Goal: Use online tool/utility: Utilize a website feature to perform a specific function

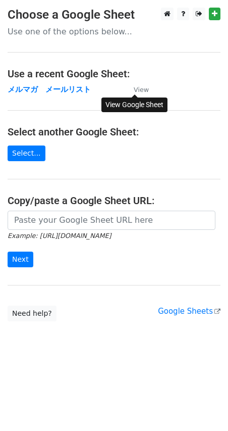
click at [140, 91] on small "View" at bounding box center [141, 90] width 15 height 8
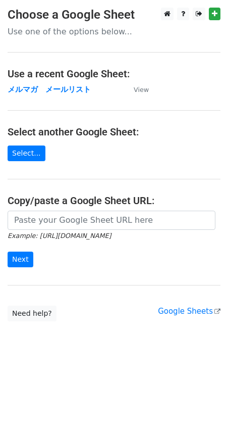
drag, startPoint x: 63, startPoint y: 94, endPoint x: 34, endPoint y: 115, distance: 35.7
click at [34, 115] on main "Choose a Google Sheet Use one of the options below... Use a recent Google Sheet…" at bounding box center [114, 165] width 228 height 314
click at [104, 55] on main "Choose a Google Sheet Use one of the options below... Use a recent Google Sheet…" at bounding box center [114, 165] width 228 height 314
click at [36, 155] on link "Select..." at bounding box center [27, 153] width 38 height 16
click at [30, 150] on link "Select..." at bounding box center [27, 153] width 38 height 16
